Goal: Check status

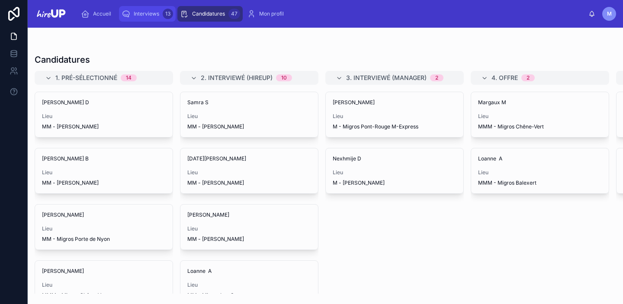
click at [155, 15] on span "Interviews" at bounding box center [147, 13] width 26 height 7
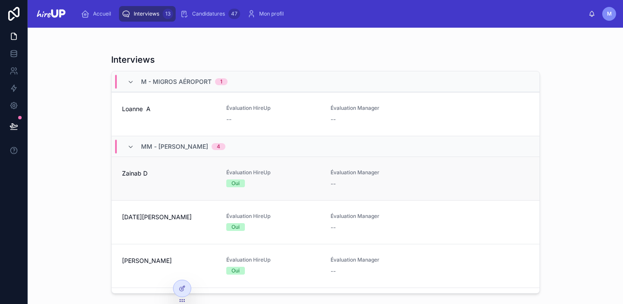
scroll to position [62, 0]
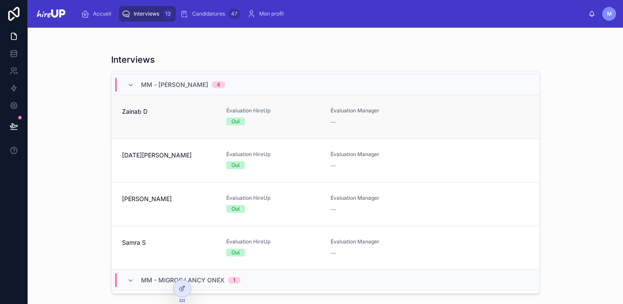
click at [179, 130] on link "Zainab D Évaluation HireUp Oui [GEOGRAPHIC_DATA] Manager --" at bounding box center [326, 117] width 428 height 44
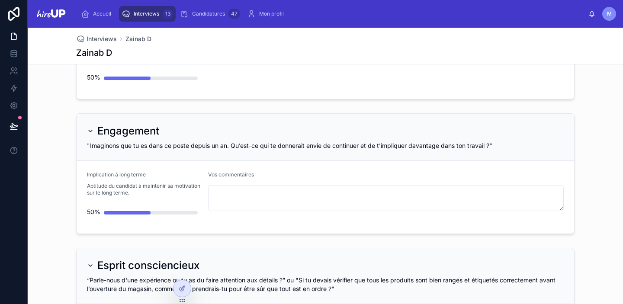
scroll to position [651, 0]
